Goal: Transaction & Acquisition: Subscribe to service/newsletter

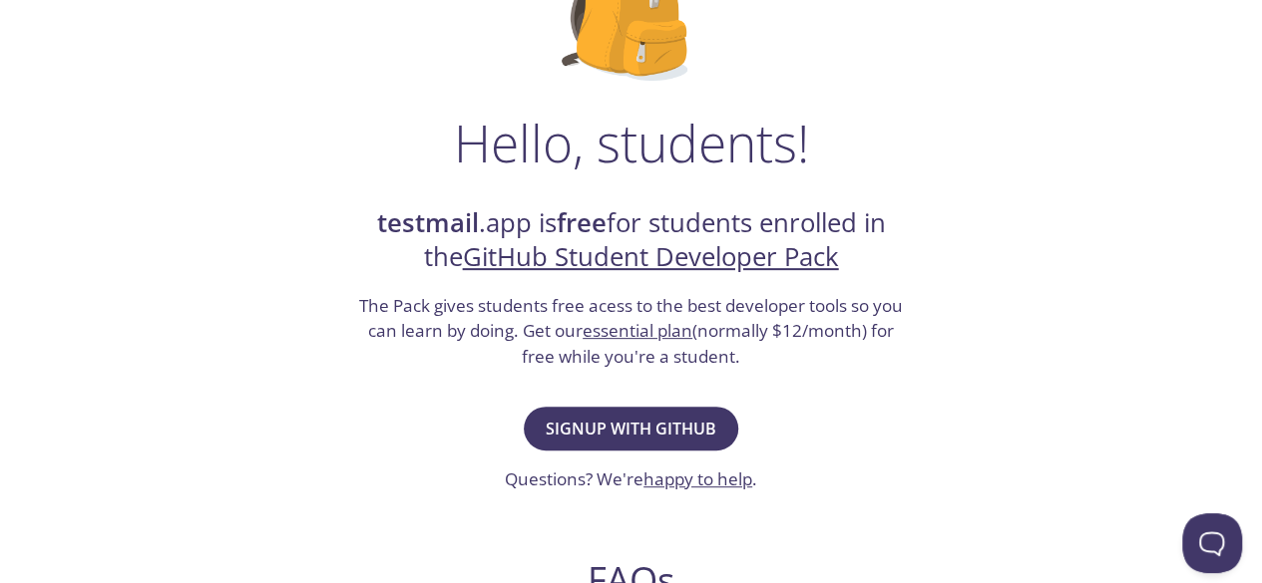
scroll to position [241, 0]
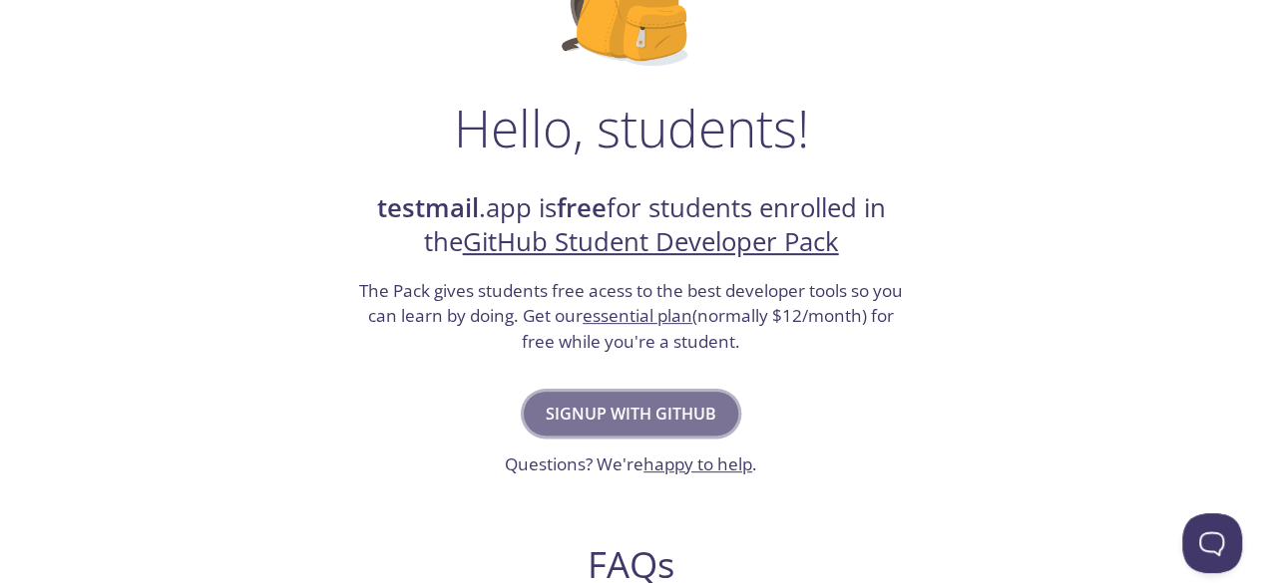
click at [632, 416] on span "Signup with GitHub" at bounding box center [630, 414] width 171 height 28
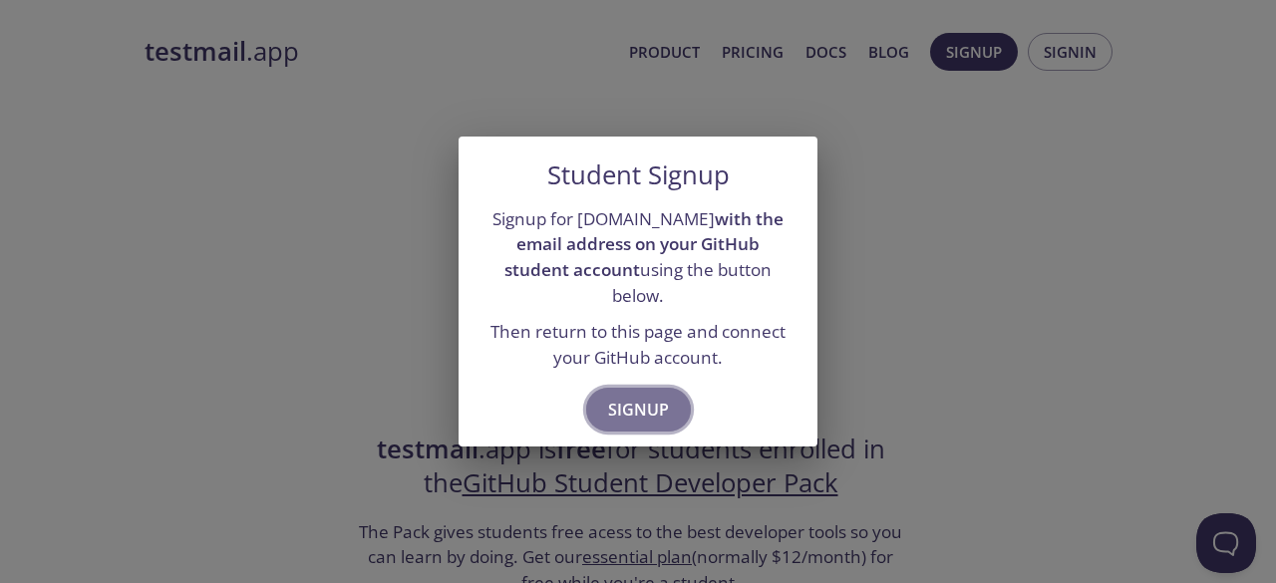
click at [632, 408] on span "Signup" at bounding box center [638, 410] width 61 height 28
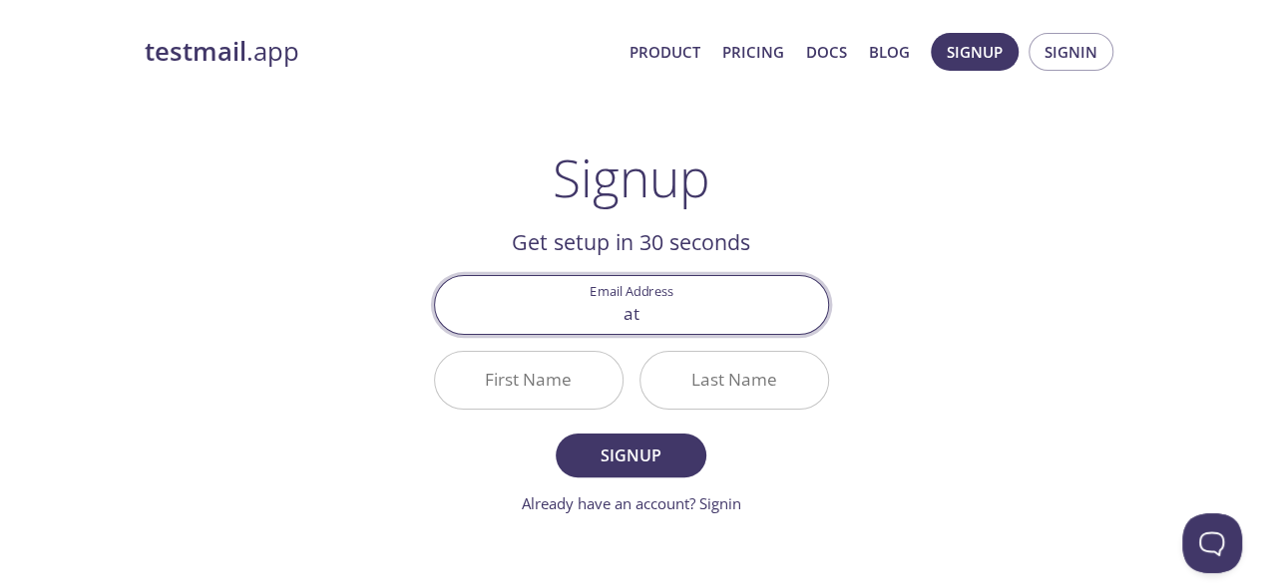
type input "[EMAIL_ADDRESS][DOMAIN_NAME]"
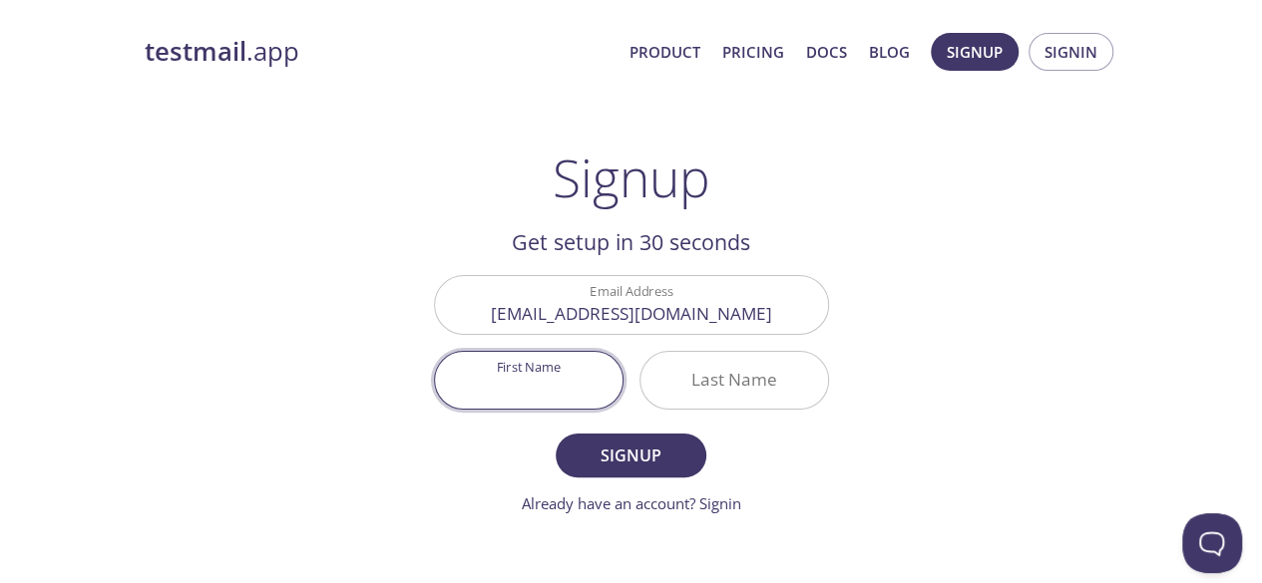
click at [546, 382] on input "First Name" at bounding box center [528, 380] width 187 height 57
type input "Ateh"
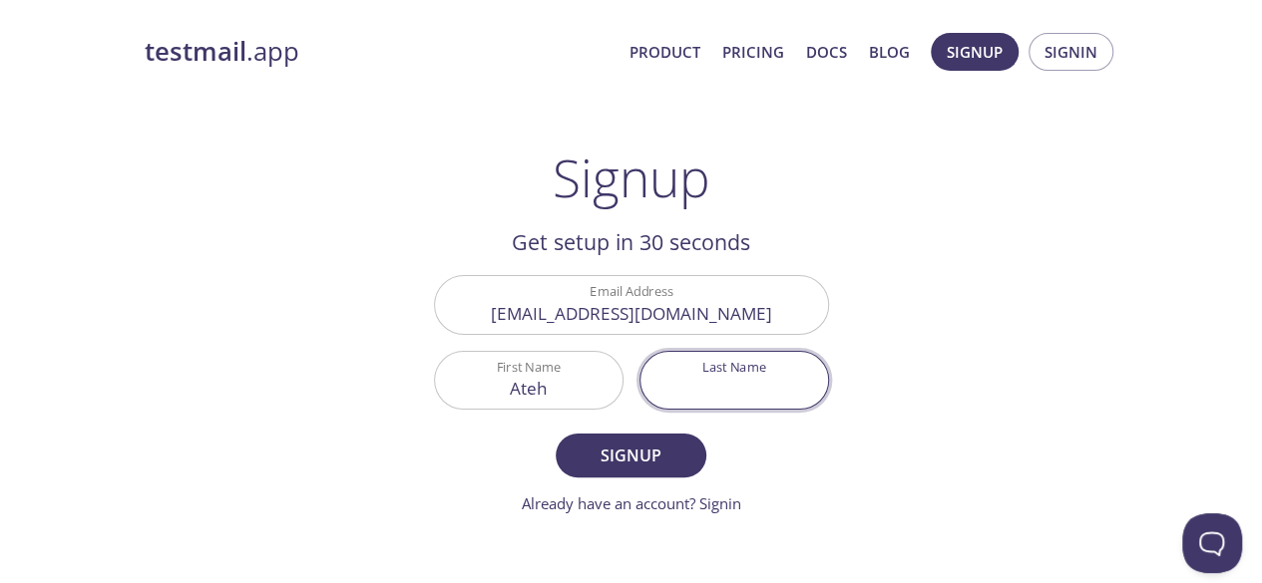
click at [669, 377] on input "Last Name" at bounding box center [733, 380] width 187 height 57
type input "[PERSON_NAME]"
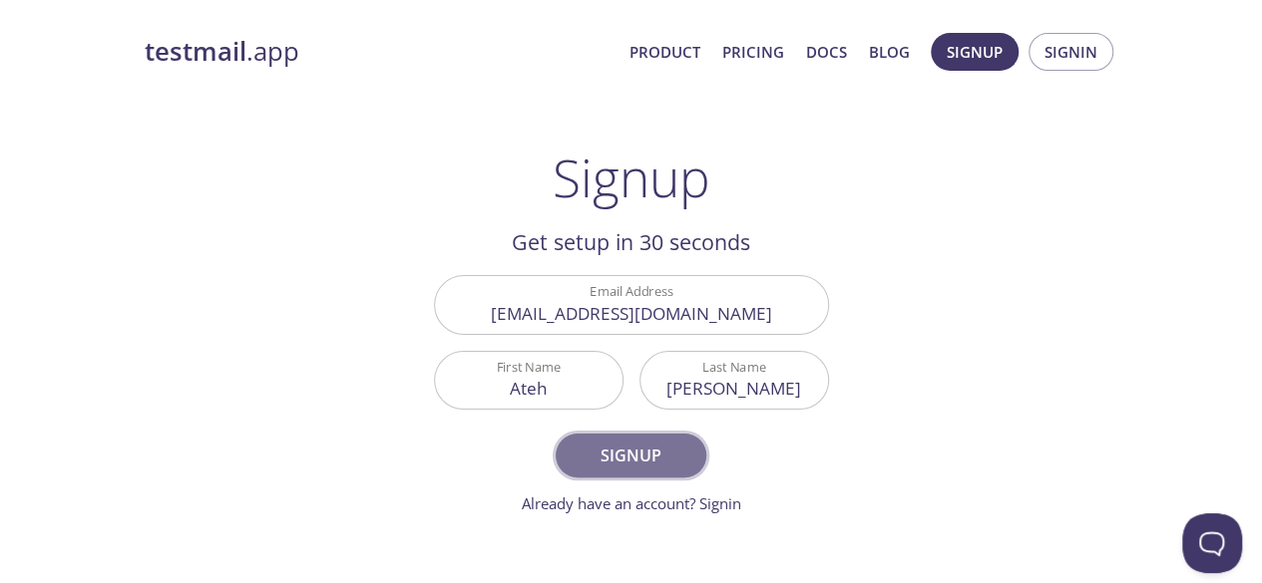
click at [636, 448] on span "Signup" at bounding box center [630, 456] width 106 height 28
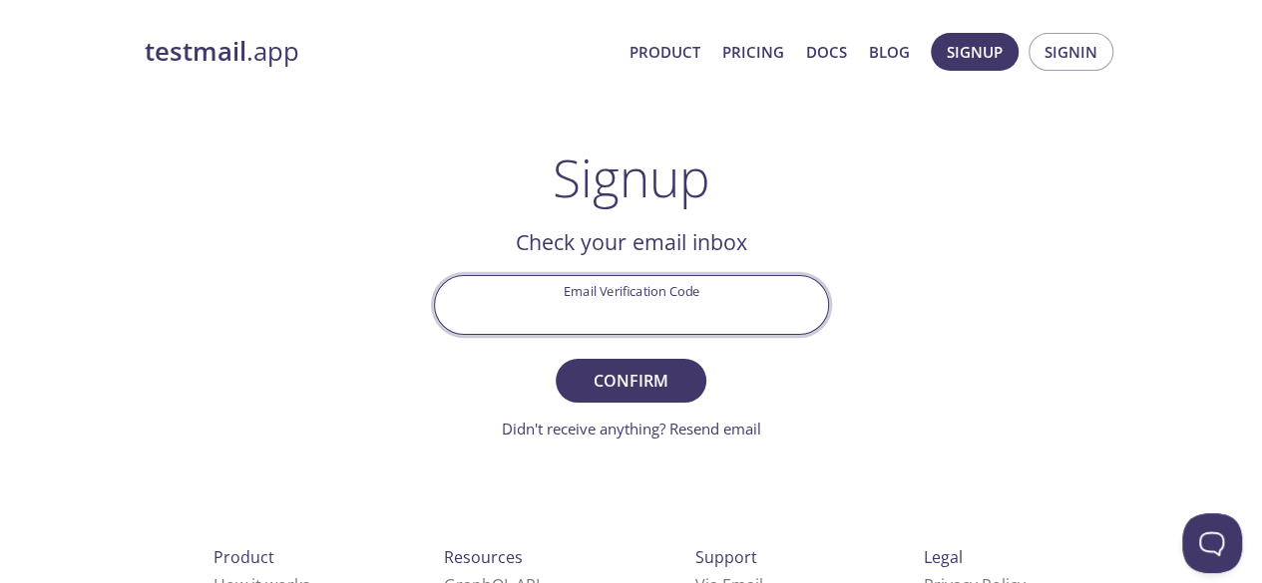
click at [567, 316] on input "Email Verification Code" at bounding box center [631, 304] width 393 height 57
type input "77ERRZ4"
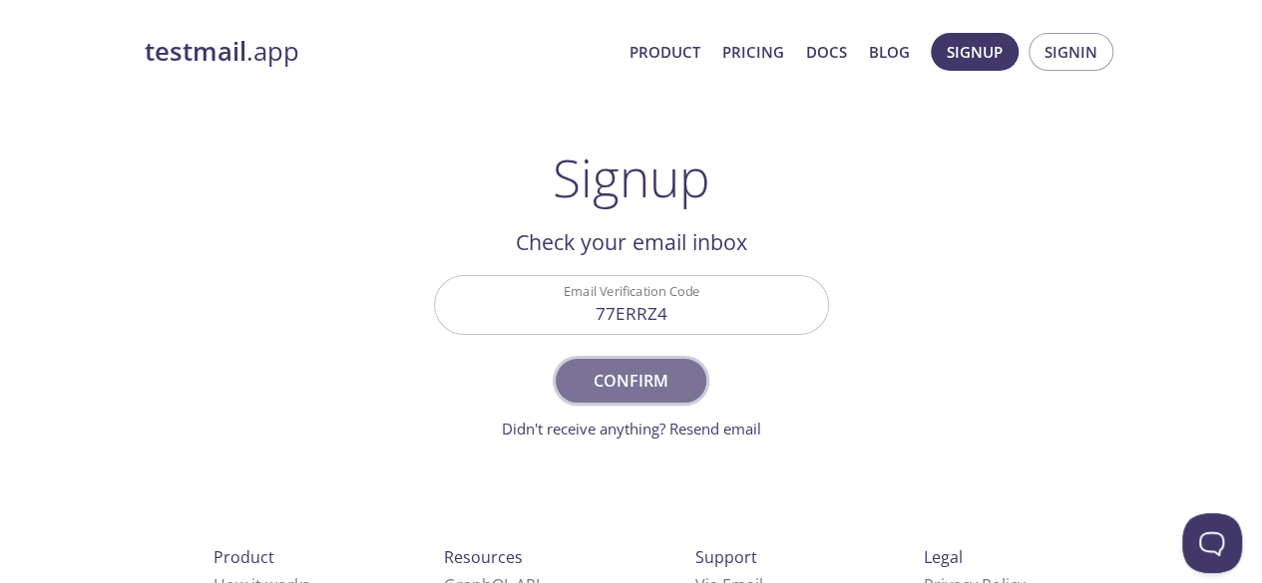
click at [630, 384] on span "Confirm" at bounding box center [630, 381] width 106 height 28
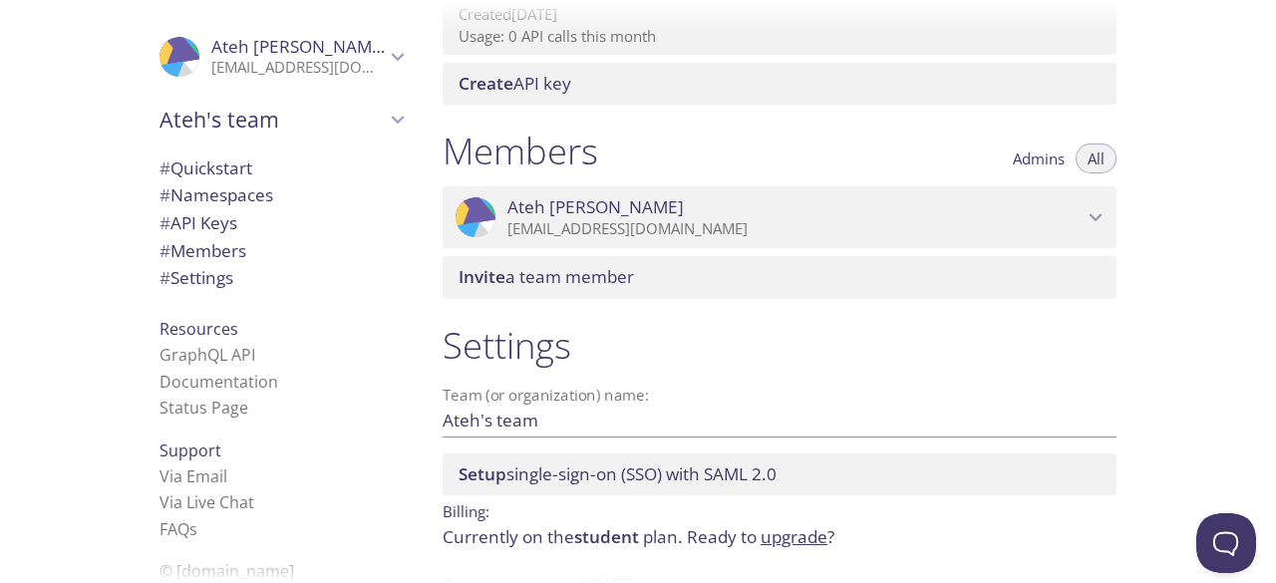
scroll to position [834, 0]
